Goal: Navigation & Orientation: Understand site structure

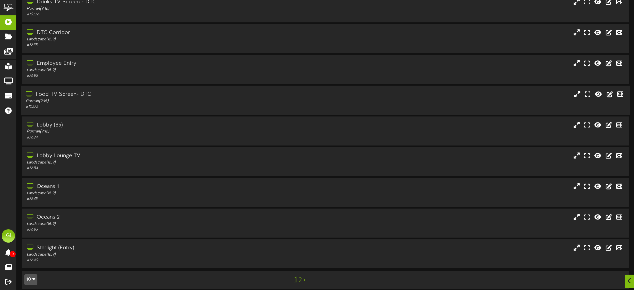
scroll to position [68, 0]
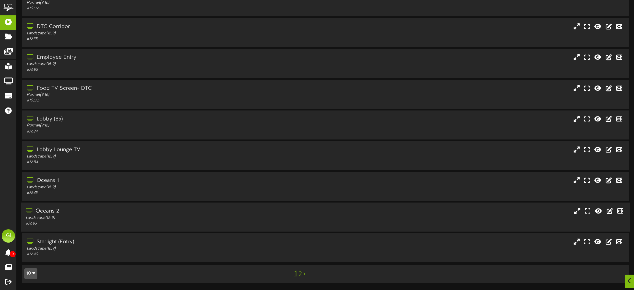
click at [152, 217] on div "Landscape ( 16:9 )" at bounding box center [148, 218] width 244 height 6
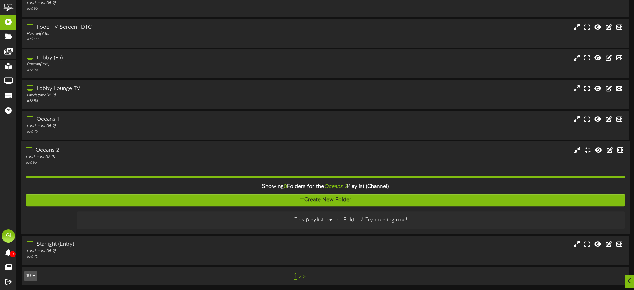
scroll to position [131, 0]
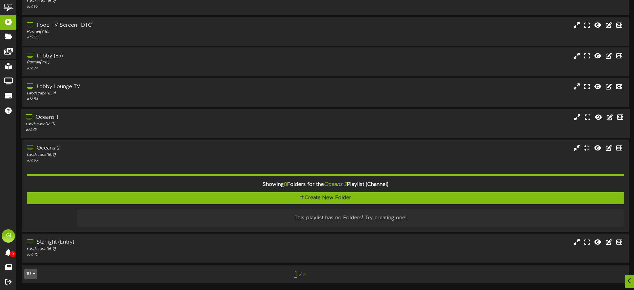
click at [200, 121] on div "Landscape ( 16:9 )" at bounding box center [148, 124] width 244 height 6
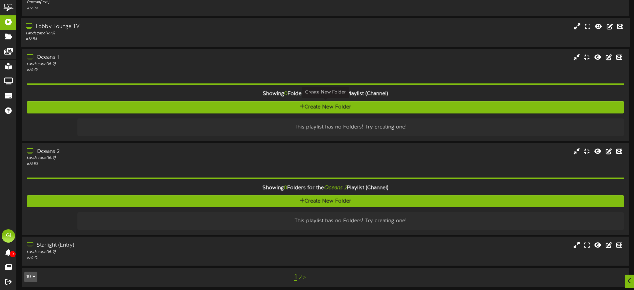
scroll to position [194, 0]
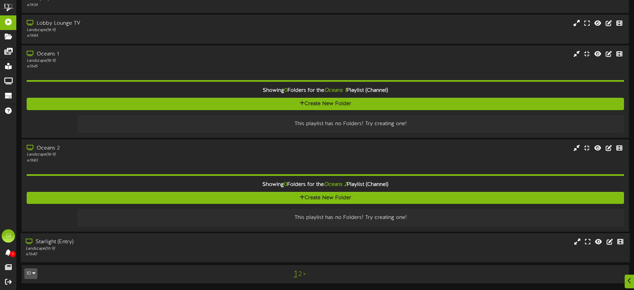
click at [263, 254] on div "# 7640" at bounding box center [148, 254] width 244 height 6
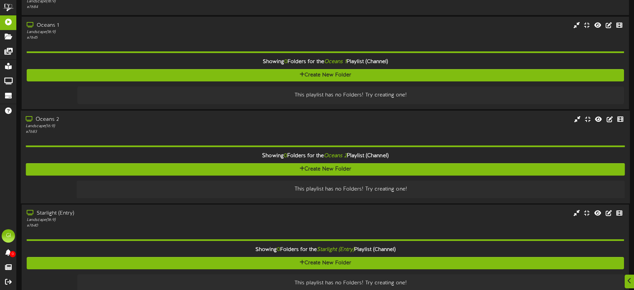
scroll to position [257, 0]
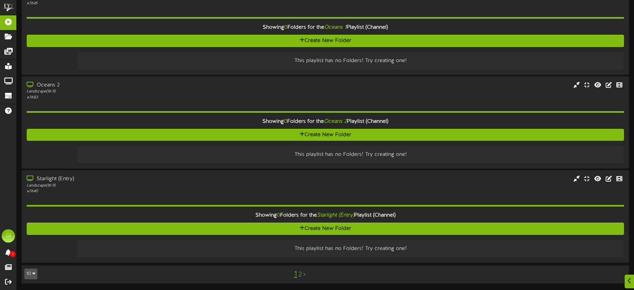
click at [299, 273] on link "2" at bounding box center [299, 274] width 3 height 7
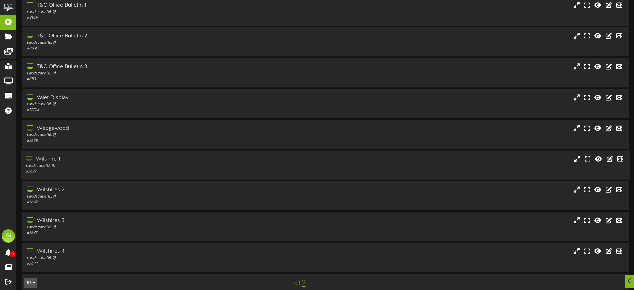
scroll to position [68, 0]
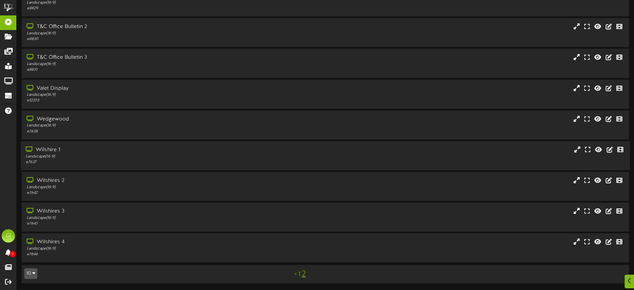
click at [180, 159] on div "# 7637" at bounding box center [148, 162] width 244 height 6
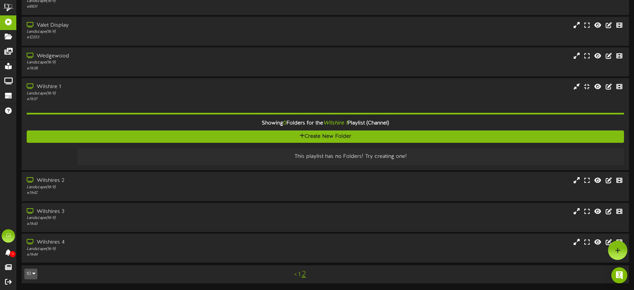
scroll to position [131, 0]
click at [596, 88] on icon at bounding box center [598, 85] width 8 height 7
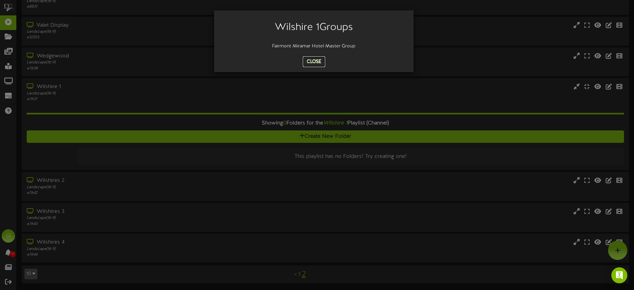
click at [314, 60] on button "Close" at bounding box center [314, 61] width 22 height 11
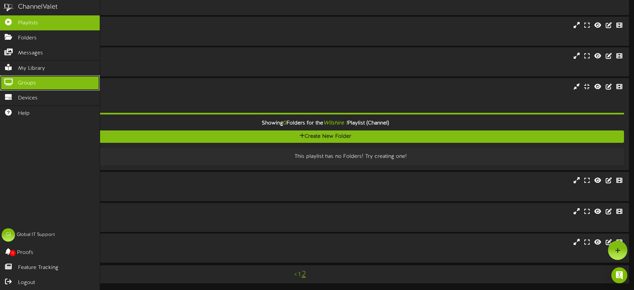
click at [18, 82] on span "Groups" at bounding box center [27, 83] width 18 height 8
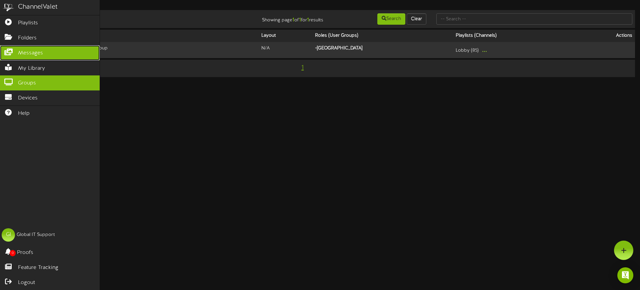
click at [30, 56] on link "Messages" at bounding box center [50, 52] width 100 height 15
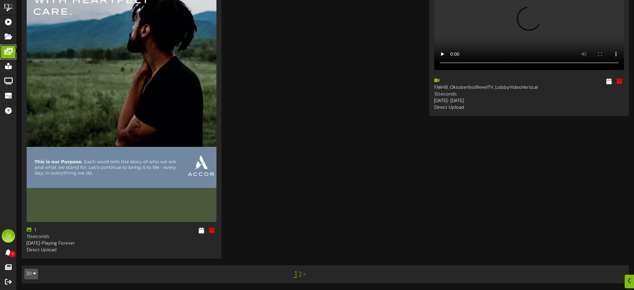
scroll to position [2150, 0]
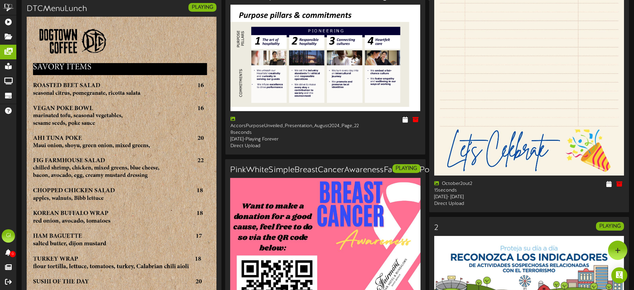
scroll to position [671, 0]
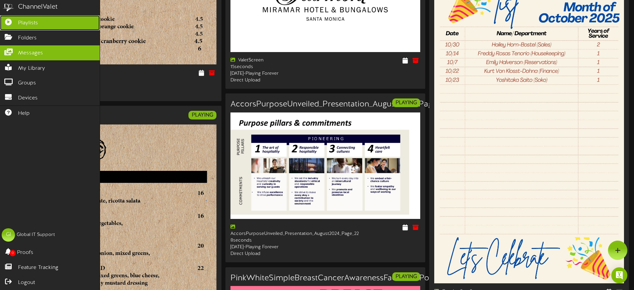
drag, startPoint x: 29, startPoint y: 28, endPoint x: 63, endPoint y: 26, distance: 34.4
click at [29, 28] on link "Playlists" at bounding box center [50, 22] width 100 height 15
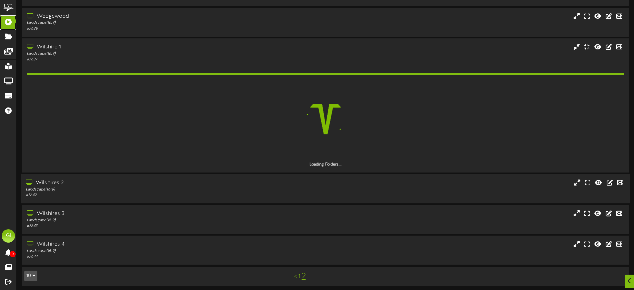
scroll to position [173, 0]
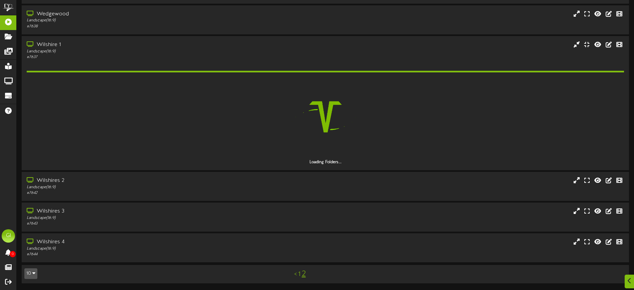
click at [299, 276] on link "1" at bounding box center [299, 273] width 2 height 7
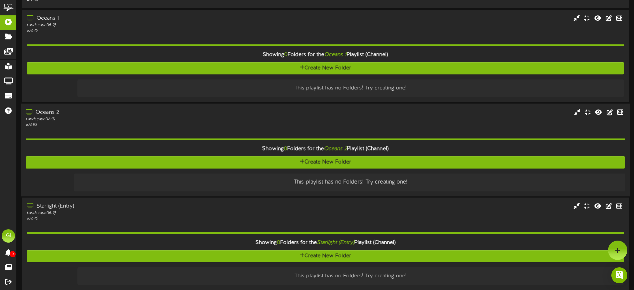
scroll to position [216, 0]
